Goal: Information Seeking & Learning: Find contact information

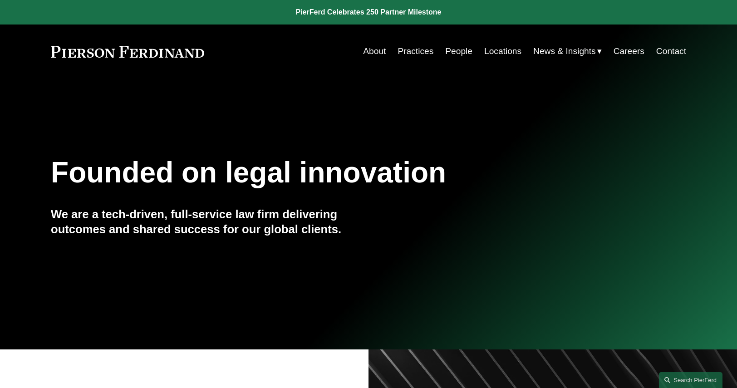
click at [458, 52] on link "People" at bounding box center [458, 51] width 27 height 17
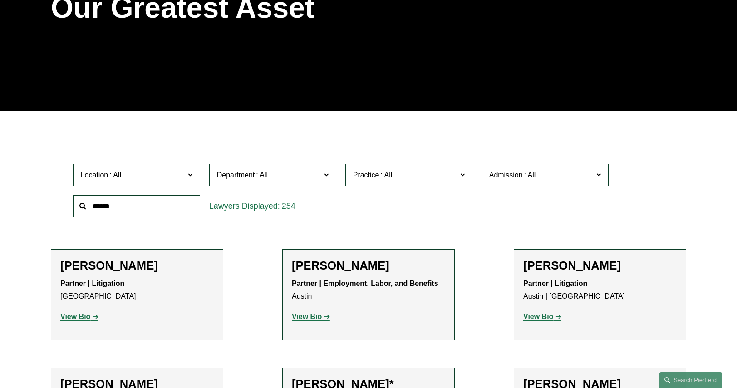
scroll to position [181, 0]
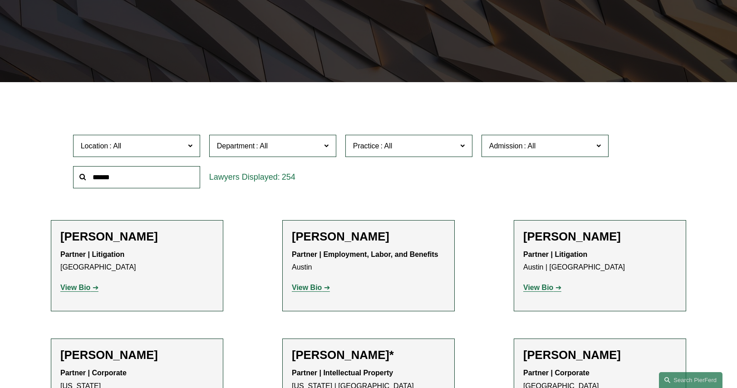
click at [102, 180] on input "text" at bounding box center [136, 177] width 127 height 22
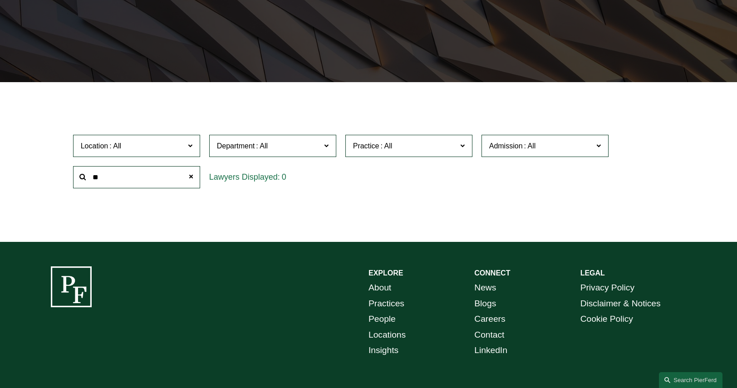
type input "*"
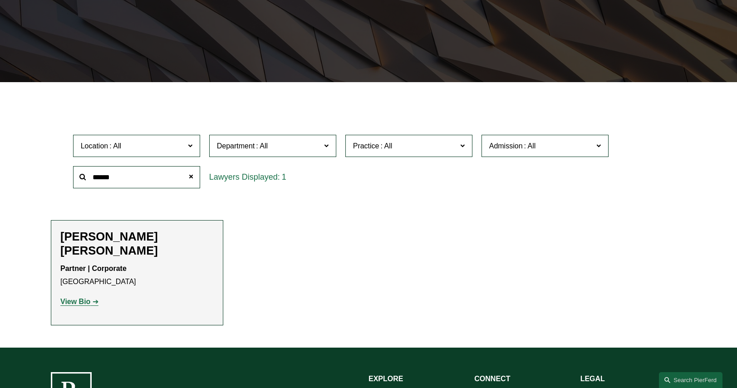
click at [78, 298] on strong "View Bio" at bounding box center [75, 302] width 30 height 8
drag, startPoint x: 114, startPoint y: 175, endPoint x: 91, endPoint y: 176, distance: 23.2
click at [91, 176] on input "*****" at bounding box center [136, 177] width 127 height 22
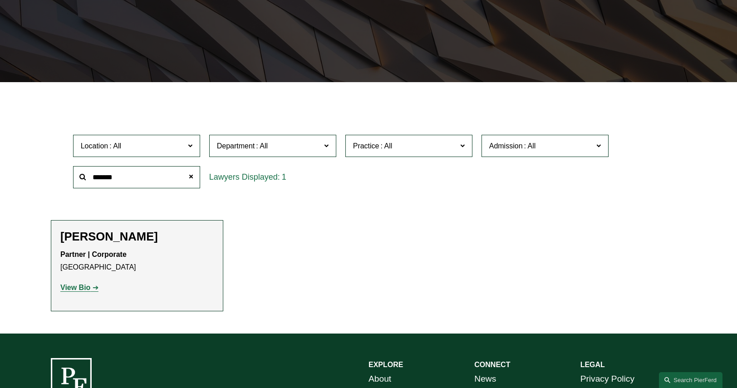
type input "******"
click at [76, 284] on strong "View Bio" at bounding box center [75, 287] width 30 height 8
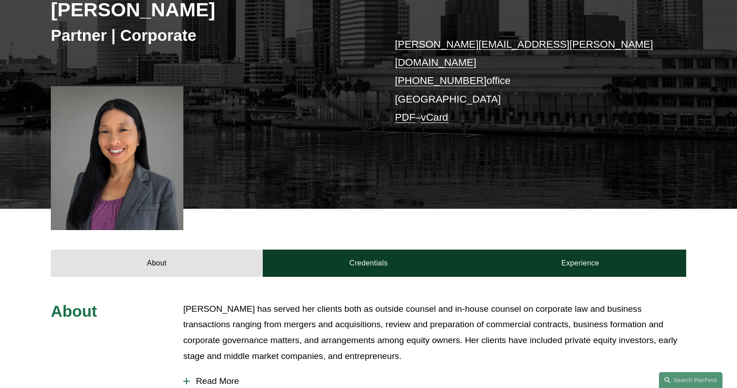
scroll to position [227, 0]
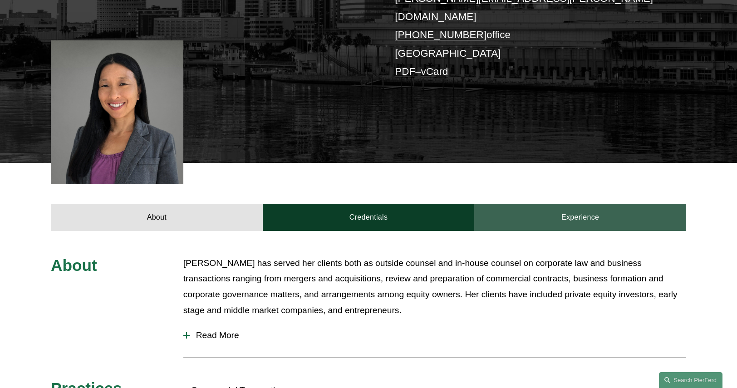
click at [590, 204] on link "Experience" at bounding box center [580, 217] width 212 height 27
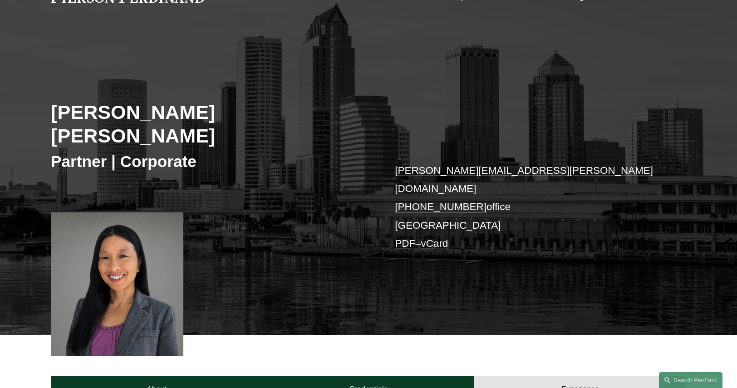
scroll to position [0, 0]
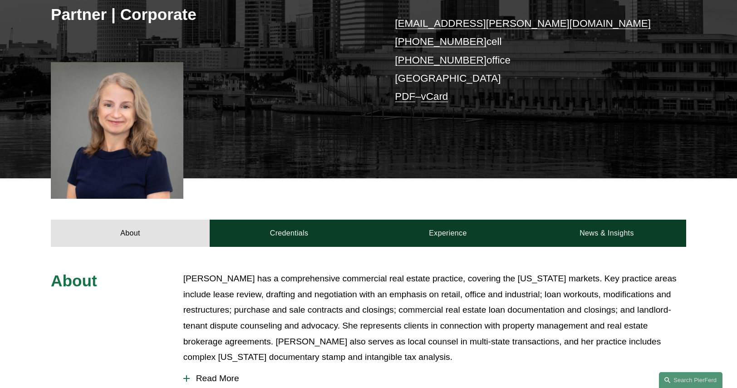
scroll to position [318, 0]
